Goal: Find specific page/section: Find specific page/section

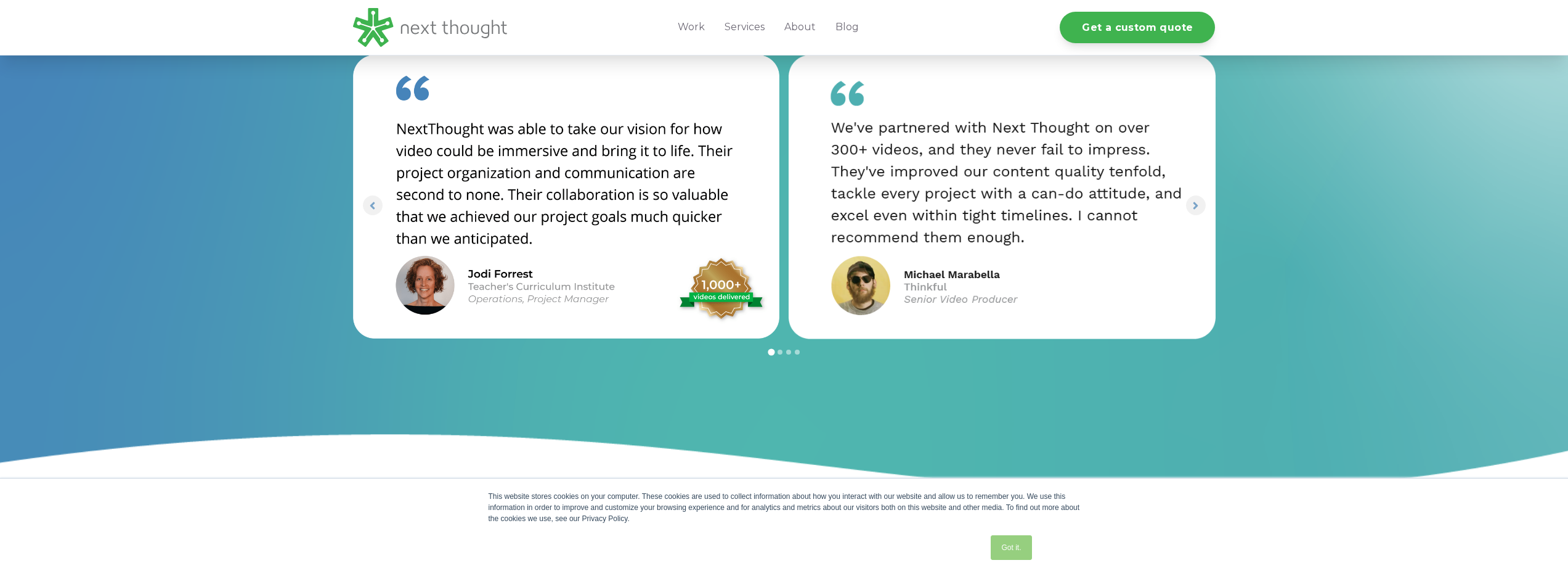
click at [1017, 542] on link "Got it." at bounding box center [1010, 547] width 40 height 25
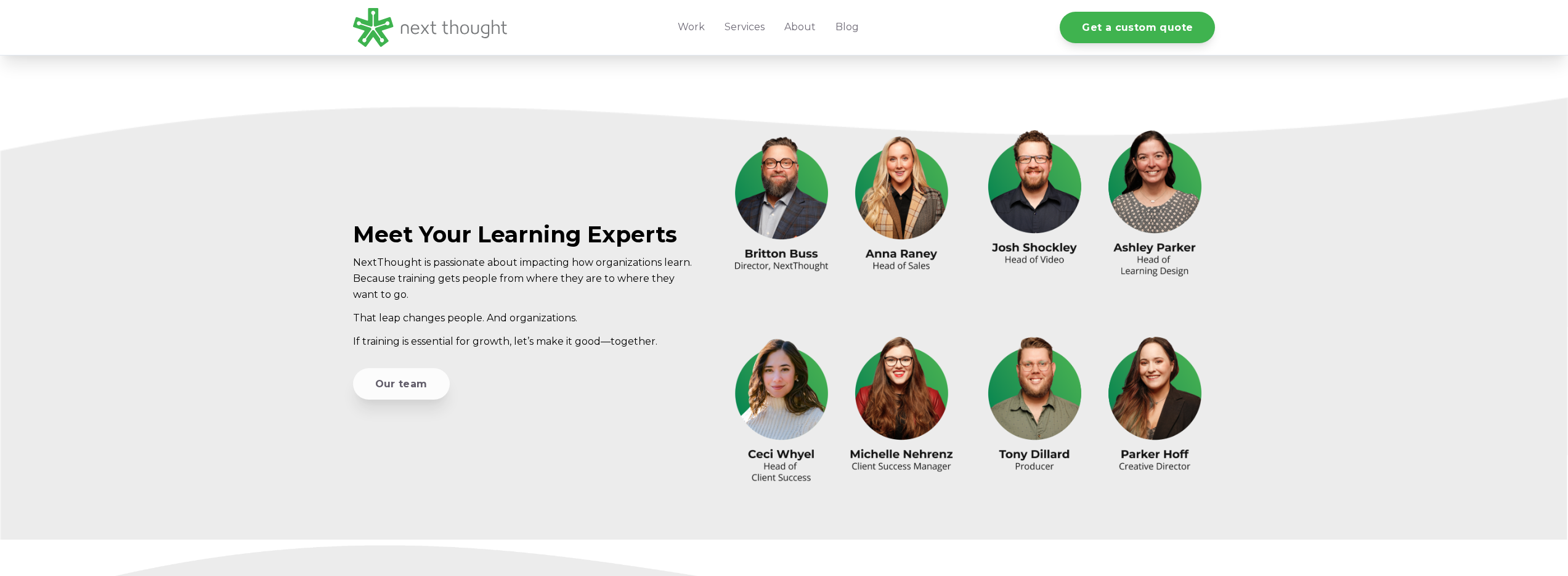
scroll to position [3493, 0]
click at [371, 382] on link "Our team" at bounding box center [401, 383] width 97 height 31
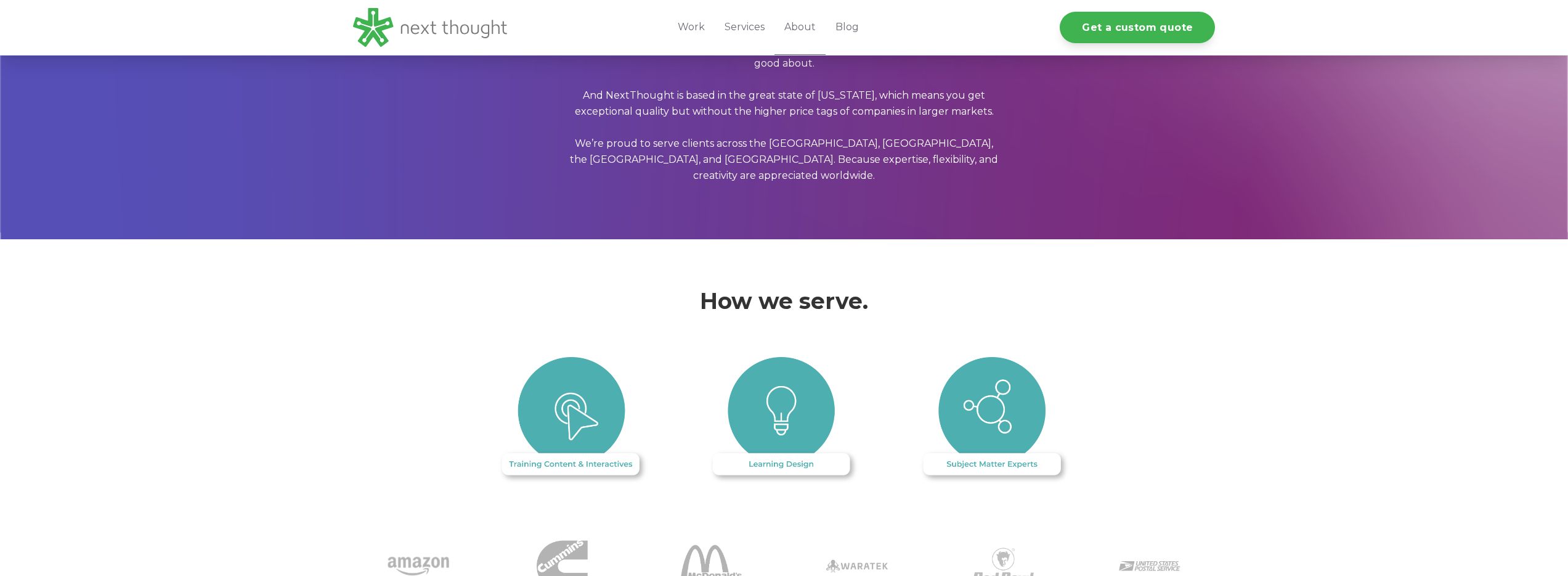
scroll to position [1126, 0]
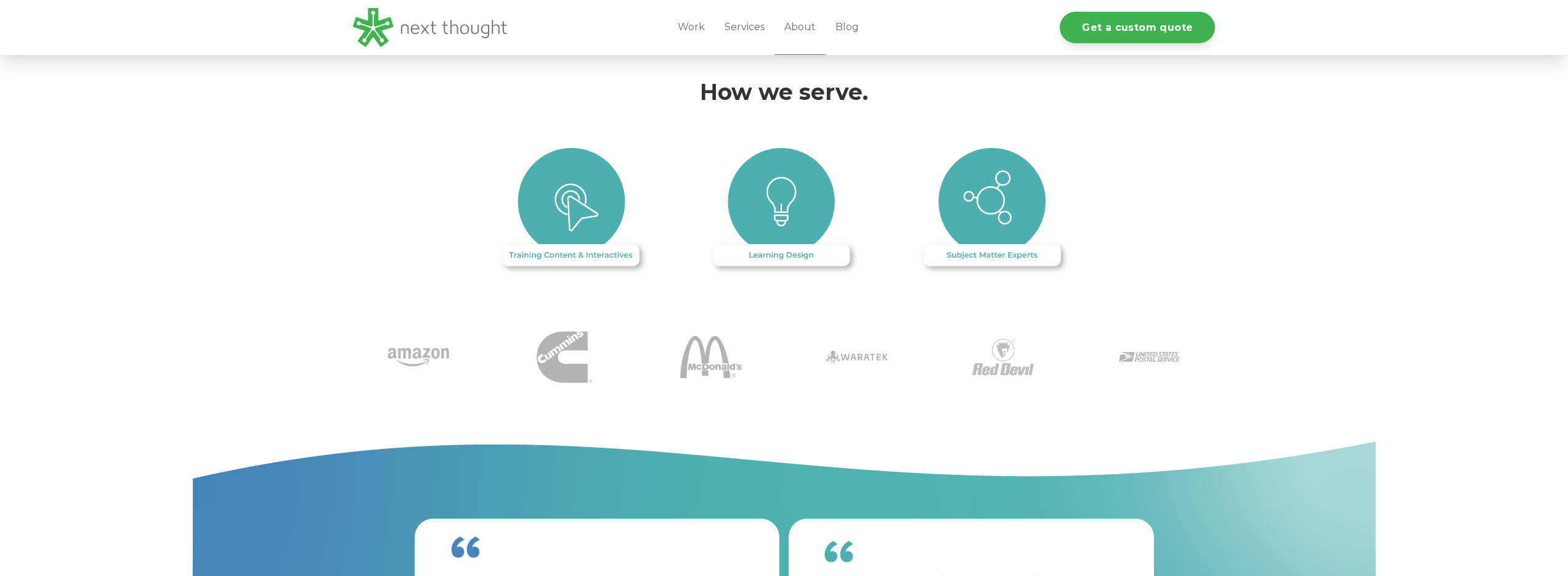
click at [576, 245] on img at bounding box center [573, 213] width 154 height 129
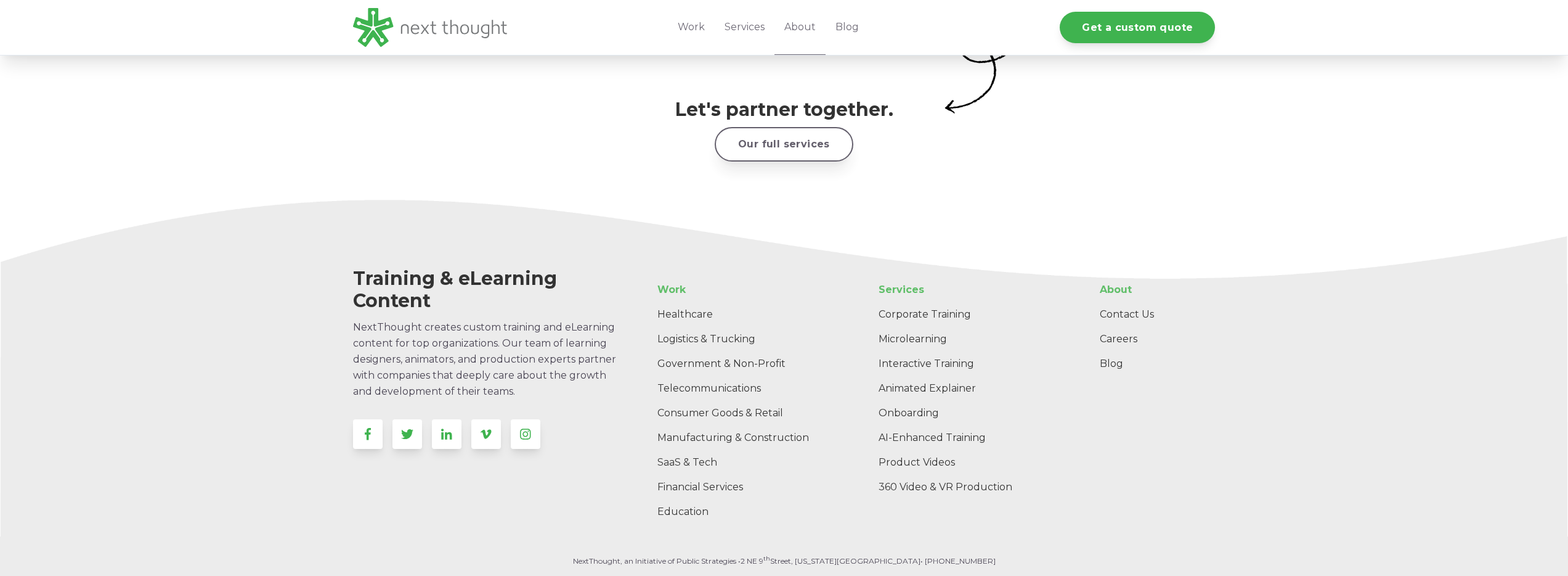
scroll to position [1978, 0]
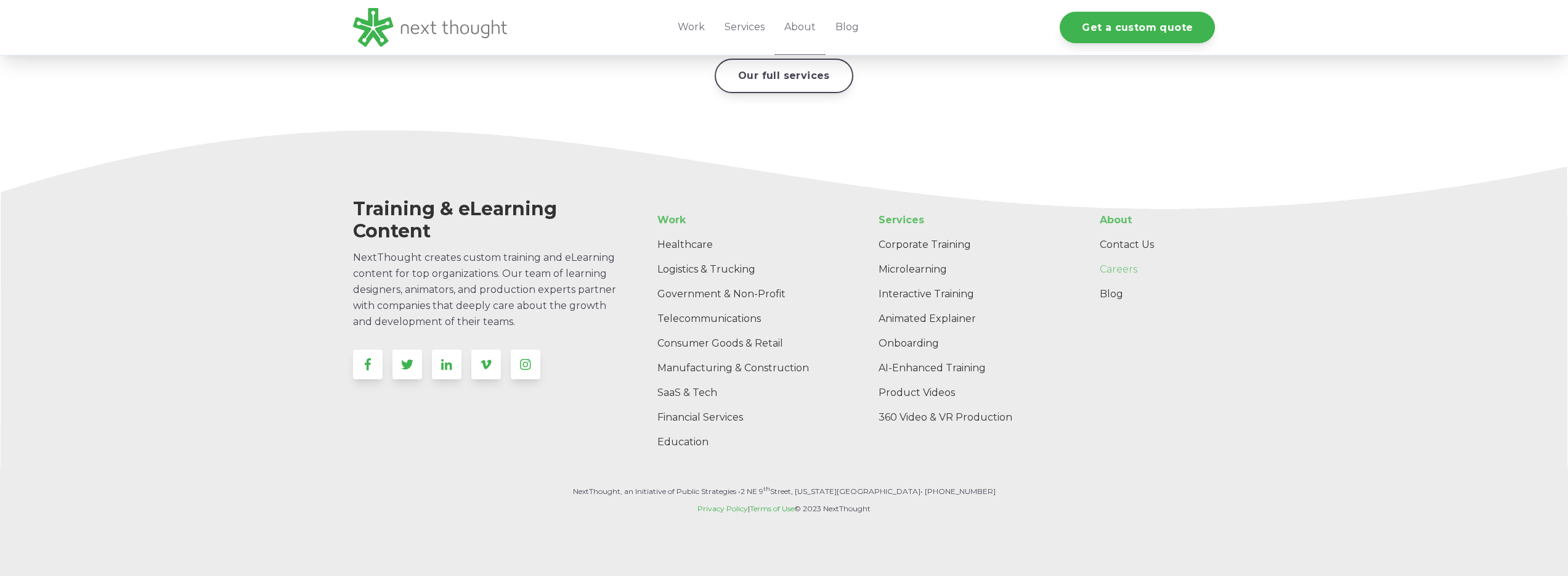
click at [1118, 257] on link "Careers" at bounding box center [1152, 269] width 125 height 25
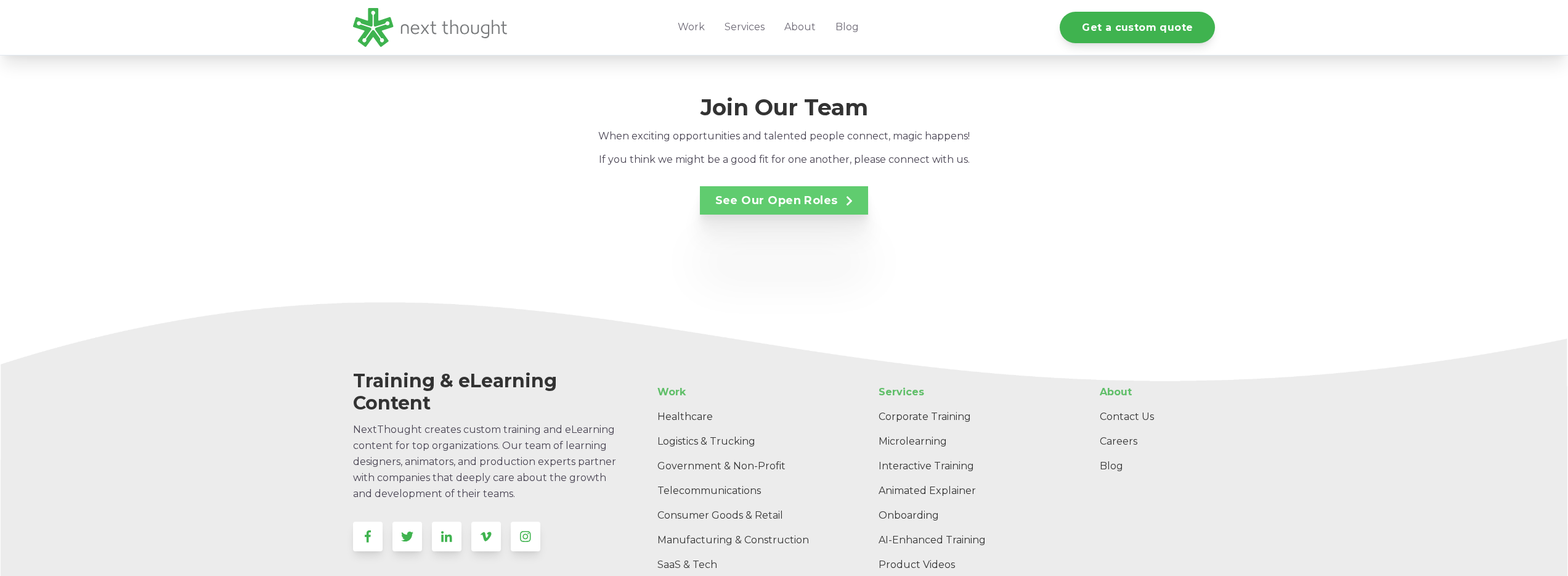
scroll to position [2327, 0]
click at [777, 188] on link "See Our Open Roles" at bounding box center [784, 202] width 168 height 28
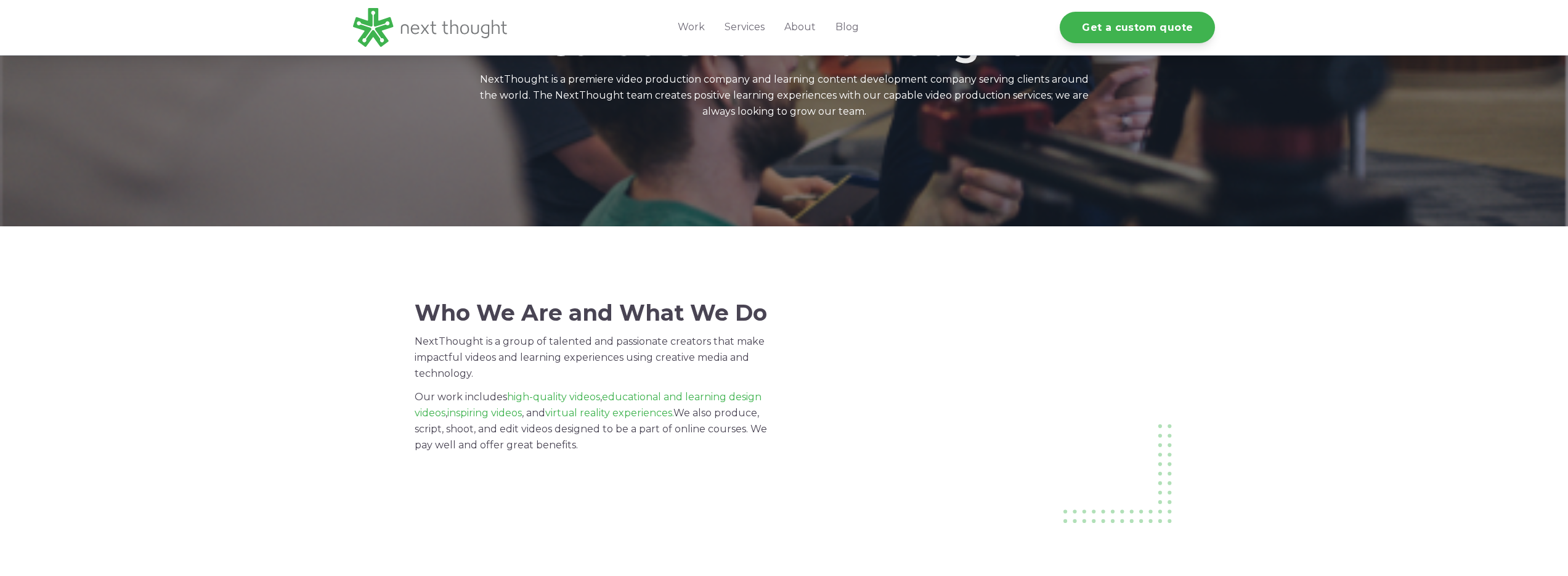
scroll to position [0, 0]
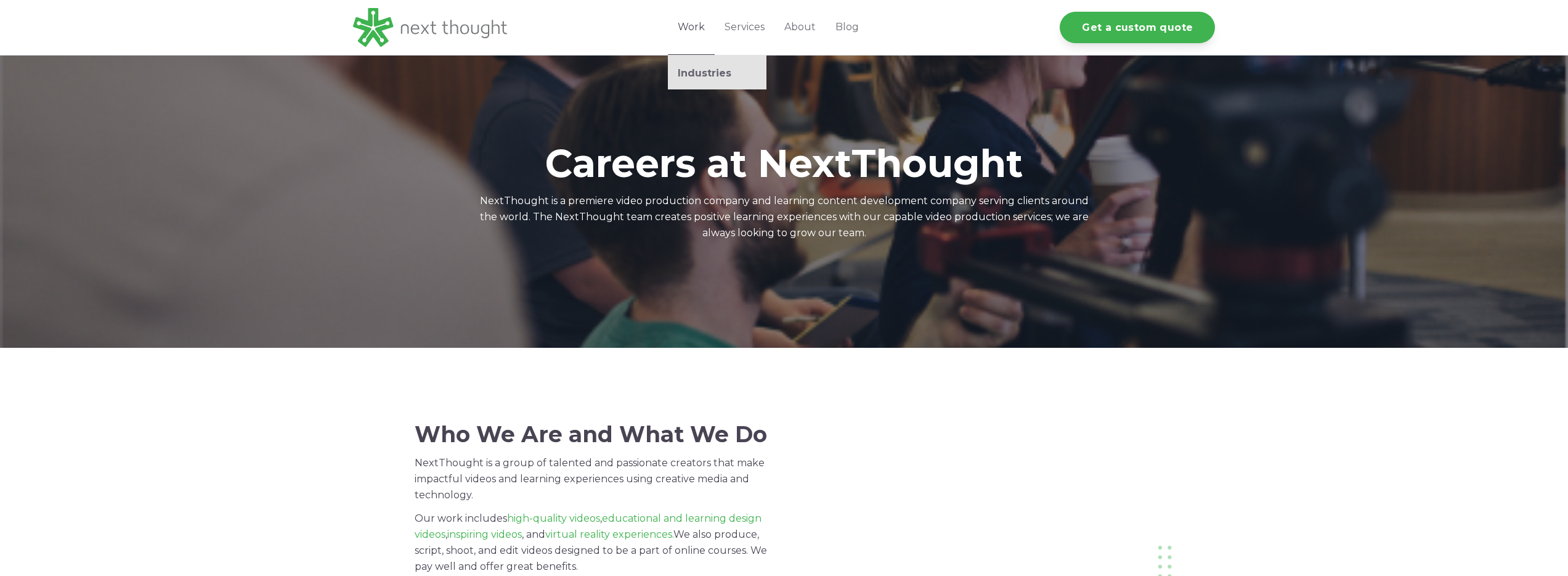
click at [694, 64] on ul "Industries" at bounding box center [716, 72] width 98 height 35
click at [695, 69] on link "Industries" at bounding box center [716, 73] width 98 height 12
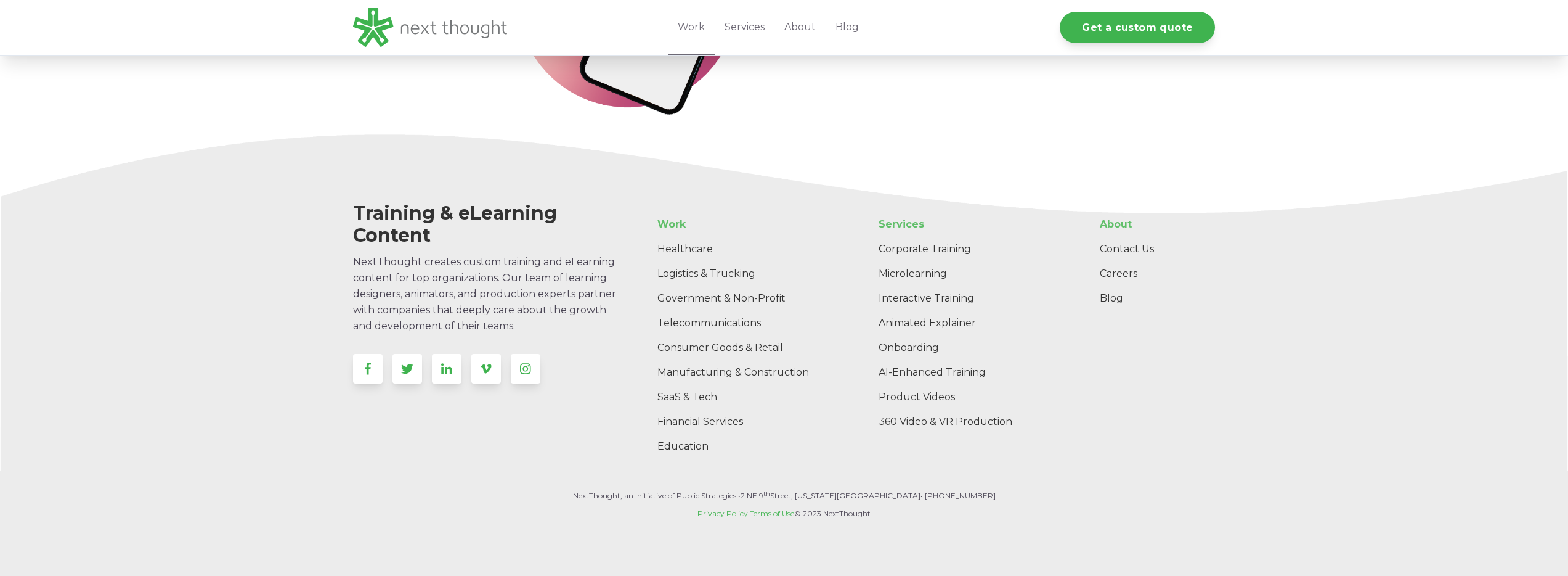
scroll to position [4011, 0]
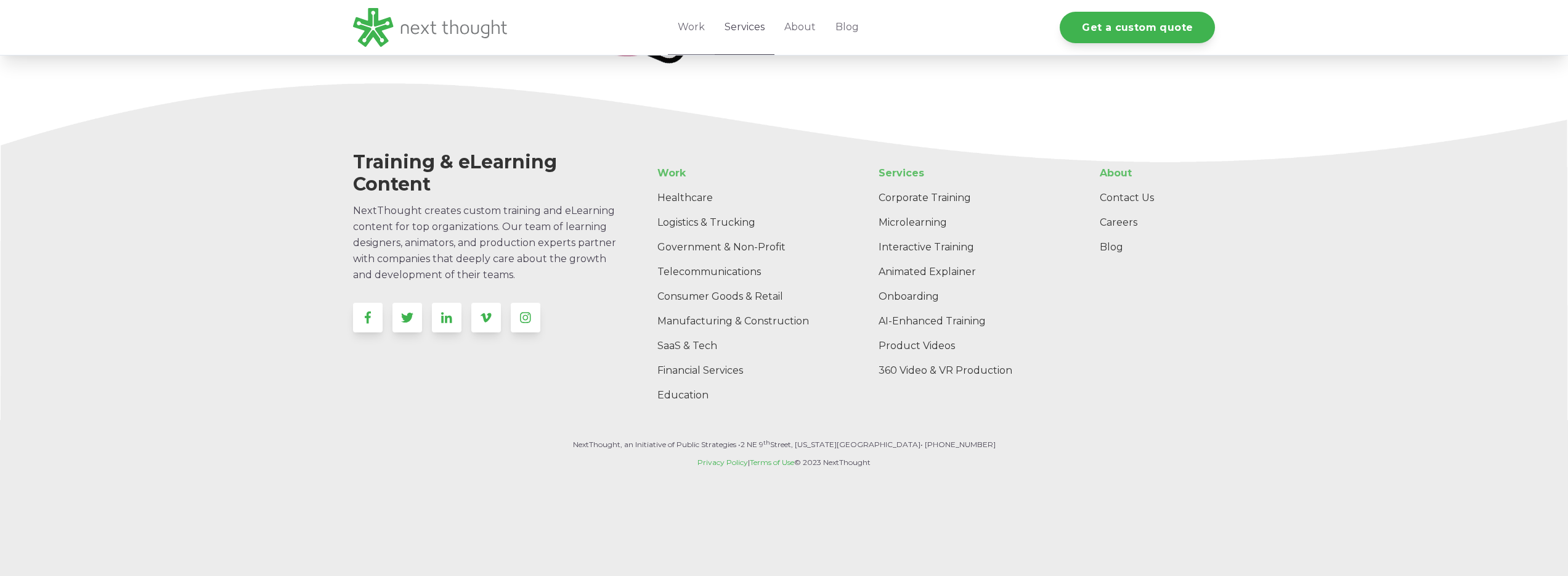
click at [753, 23] on link "Services" at bounding box center [745, 27] width 59 height 55
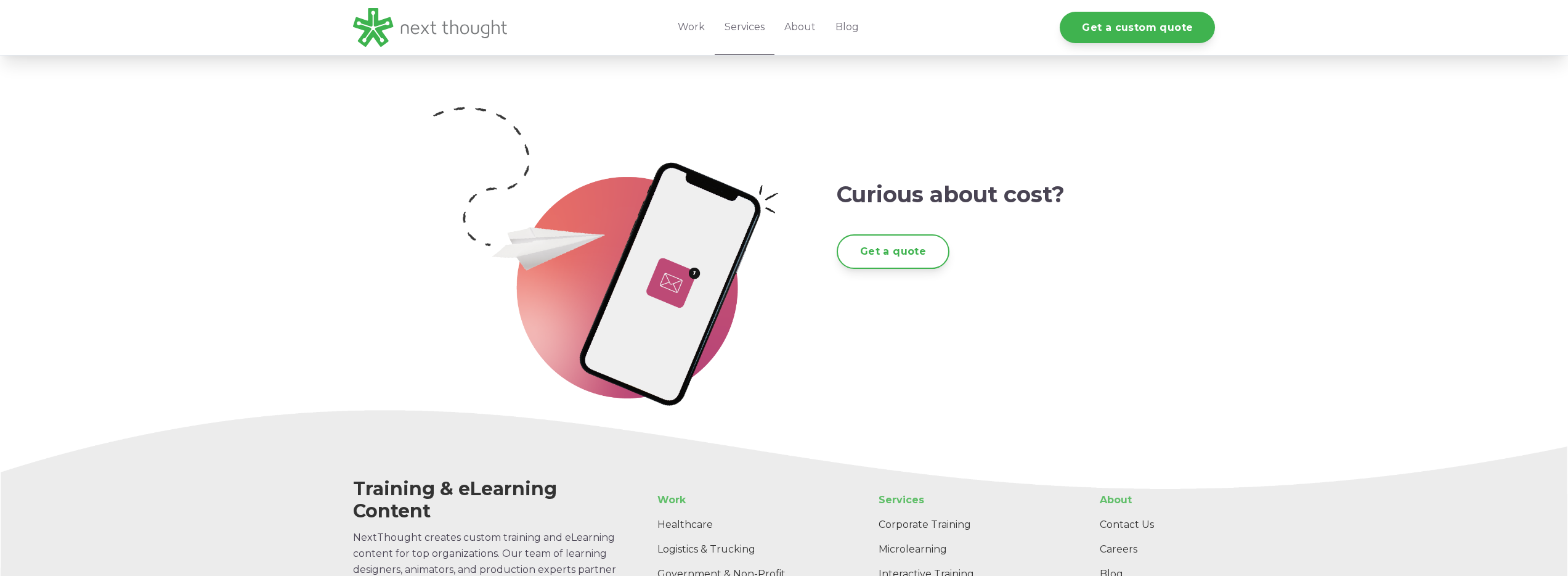
scroll to position [2065, 0]
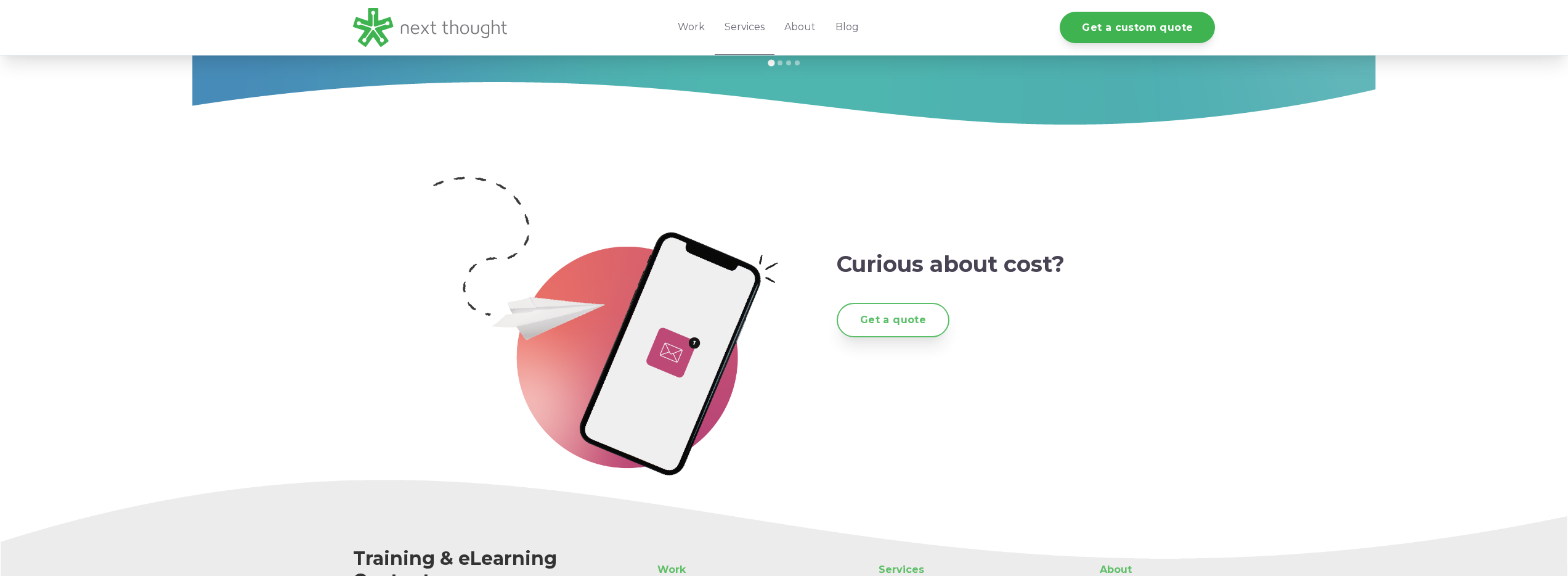
click at [905, 305] on link "Get a quote" at bounding box center [893, 320] width 113 height 34
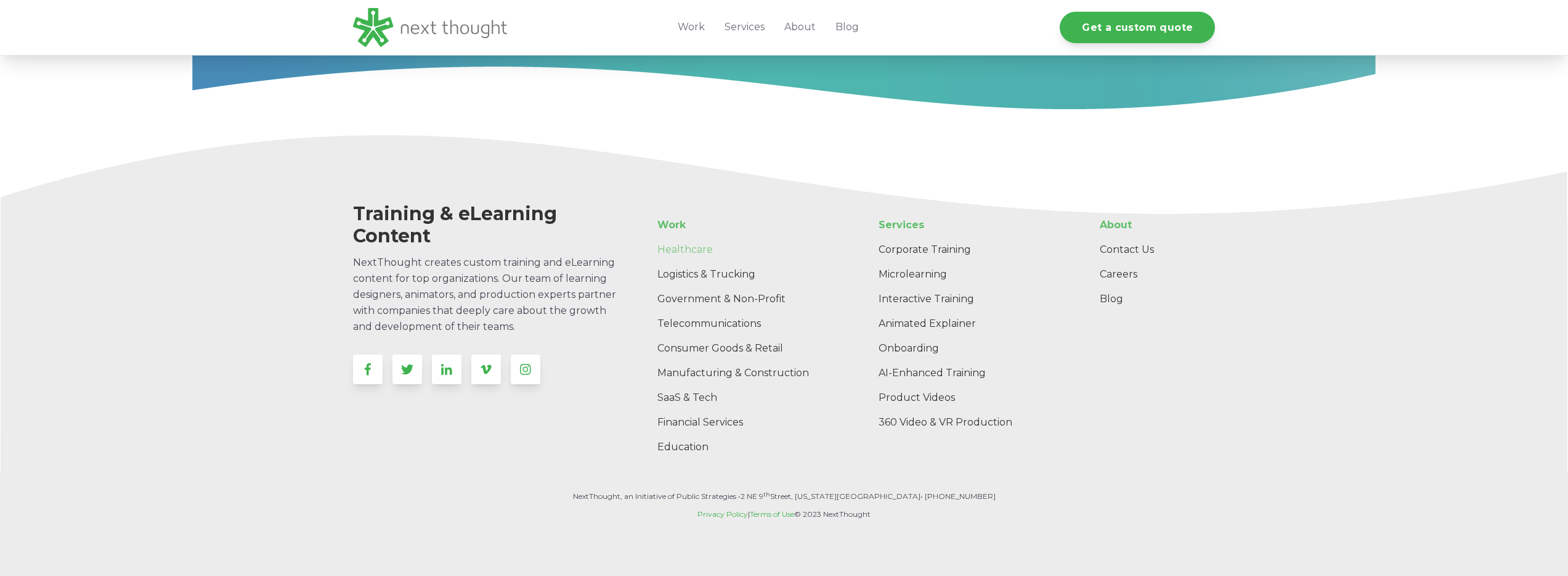
scroll to position [1395, 0]
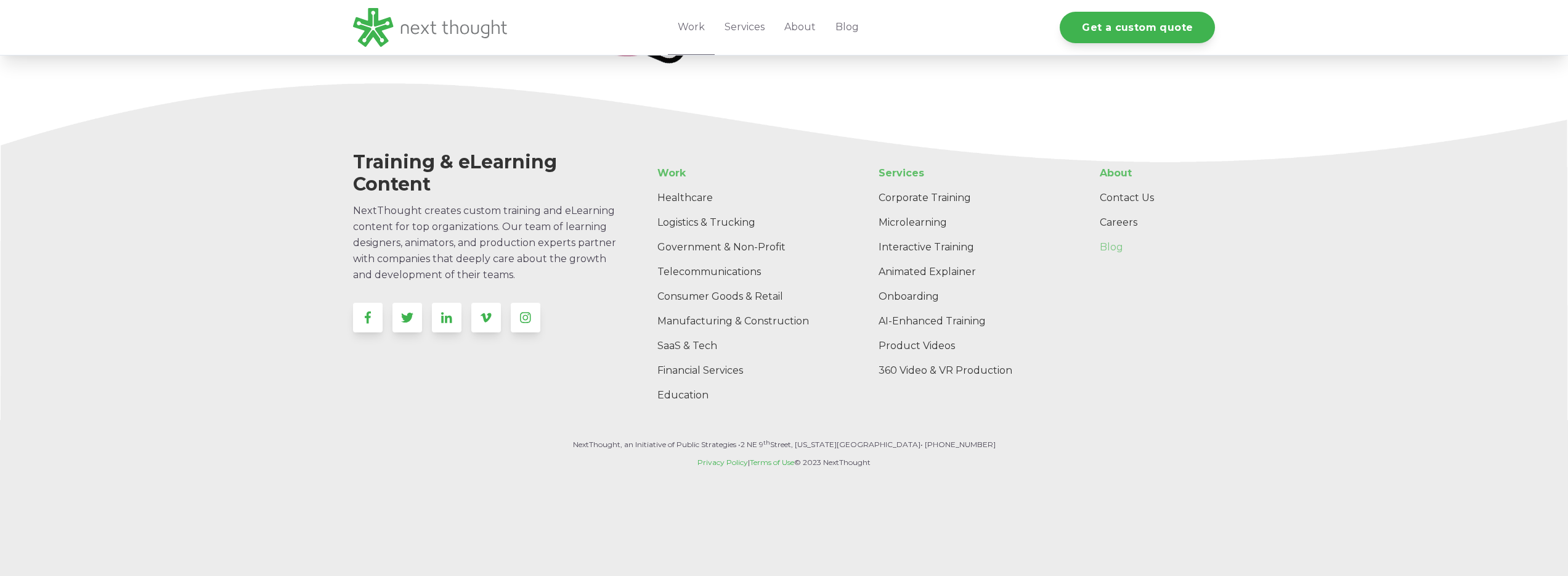
scroll to position [4009, 0]
click at [1101, 250] on link "Blog" at bounding box center [1152, 249] width 125 height 25
